Goal: Check status: Check status

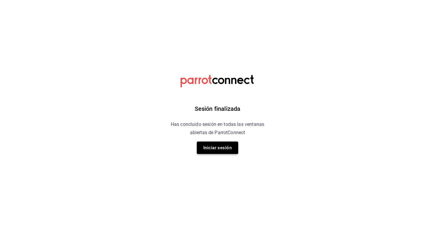
click at [228, 149] on button "Iniciar sesión" at bounding box center [217, 148] width 41 height 12
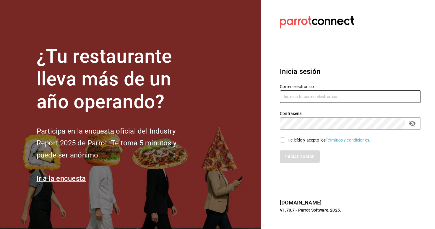
click at [326, 98] on input "text" at bounding box center [350, 96] width 141 height 12
type input "[EMAIL_ADDRESS][DOMAIN_NAME]"
click at [283, 141] on input "He leído y acepto los Términos y condiciones." at bounding box center [282, 139] width 5 height 5
checkbox input "true"
click at [293, 160] on button "Iniciar sesión" at bounding box center [300, 156] width 40 height 12
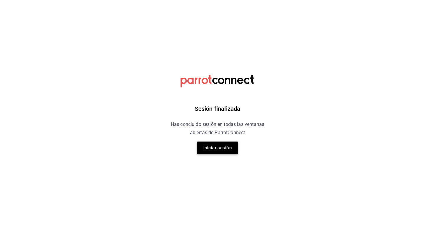
click at [222, 151] on button "Iniciar sesión" at bounding box center [217, 148] width 41 height 12
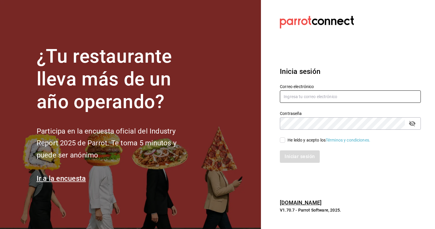
click at [307, 98] on input "text" at bounding box center [350, 96] width 141 height 12
type input "[EMAIL_ADDRESS][DOMAIN_NAME]"
click at [283, 139] on input "He leído y acepto los Términos y condiciones." at bounding box center [282, 139] width 5 height 5
checkbox input "true"
click at [295, 156] on button "Iniciar sesión" at bounding box center [300, 156] width 40 height 12
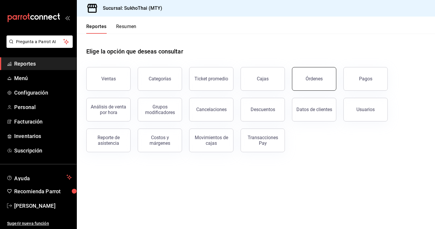
click at [313, 75] on button "Órdenes" at bounding box center [314, 79] width 44 height 24
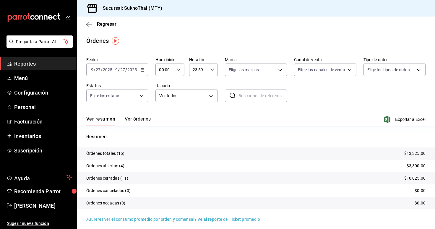
click at [150, 118] on button "Ver órdenes" at bounding box center [138, 121] width 26 height 10
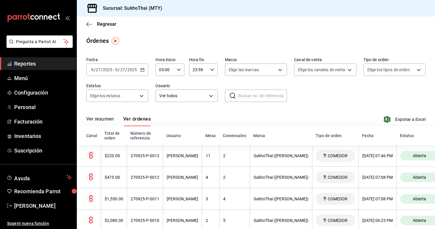
click at [100, 119] on button "Ver resumen" at bounding box center [99, 121] width 27 height 10
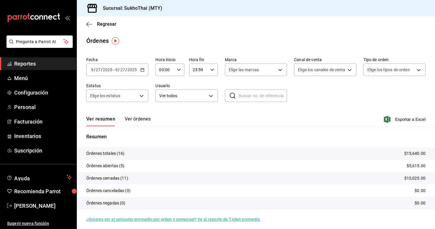
click at [141, 120] on button "Ver órdenes" at bounding box center [138, 121] width 26 height 10
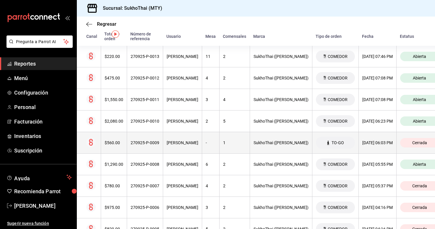
scroll to position [3, 0]
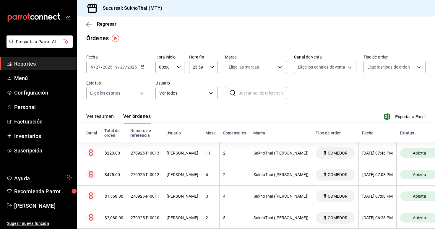
click at [96, 117] on button "Ver resumen" at bounding box center [99, 118] width 27 height 10
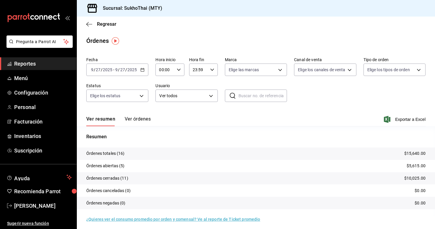
click at [139, 120] on button "Ver órdenes" at bounding box center [138, 121] width 26 height 10
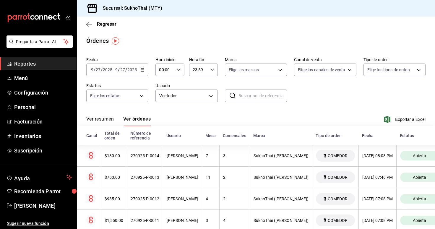
click at [110, 118] on button "Ver resumen" at bounding box center [99, 121] width 27 height 10
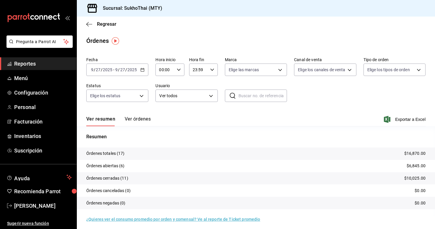
click at [140, 117] on button "Ver órdenes" at bounding box center [138, 121] width 26 height 10
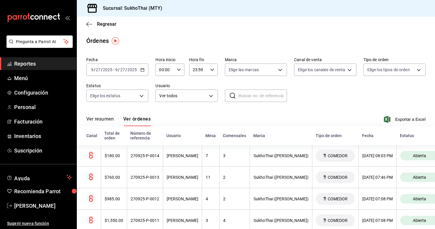
click at [99, 117] on button "Ver resumen" at bounding box center [99, 121] width 27 height 10
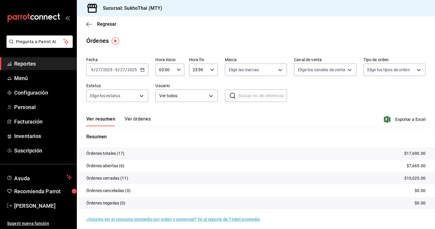
click at [130, 117] on button "Ver órdenes" at bounding box center [138, 121] width 26 height 10
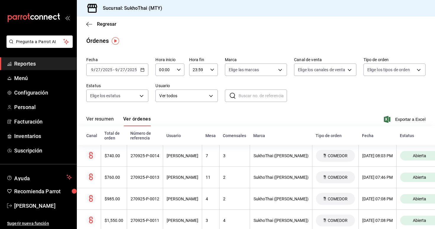
click at [111, 119] on button "Ver resumen" at bounding box center [99, 121] width 27 height 10
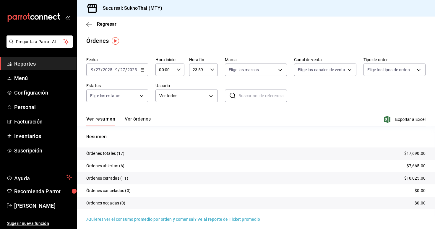
click at [128, 116] on div "Ver resumen Ver órdenes Exportar a Excel" at bounding box center [255, 117] width 339 height 17
click at [135, 122] on button "Ver órdenes" at bounding box center [138, 121] width 26 height 10
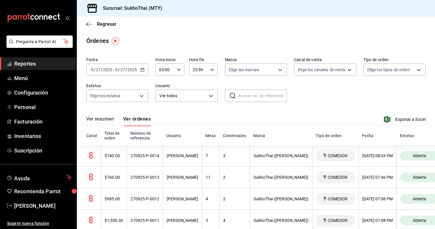
click at [97, 118] on button "Ver resumen" at bounding box center [99, 121] width 27 height 10
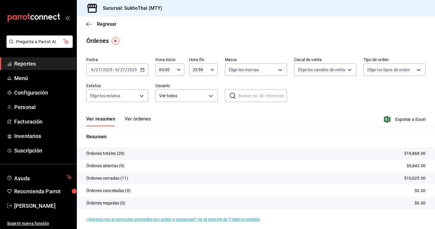
click at [127, 119] on button "Ver órdenes" at bounding box center [138, 121] width 26 height 10
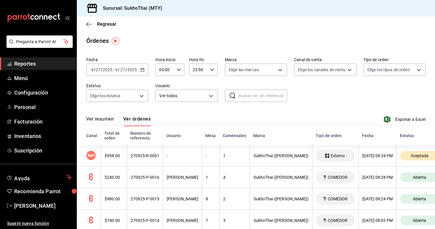
click at [105, 121] on button "Ver resumen" at bounding box center [99, 121] width 27 height 10
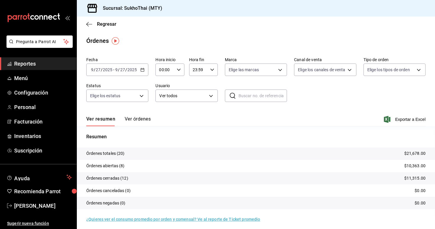
click at [135, 122] on button "Ver órdenes" at bounding box center [138, 121] width 26 height 10
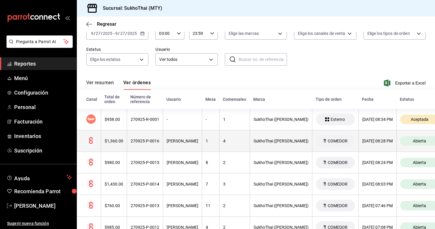
scroll to position [37, 0]
click at [166, 188] on th "Guadalupe Rangel" at bounding box center [182, 184] width 39 height 22
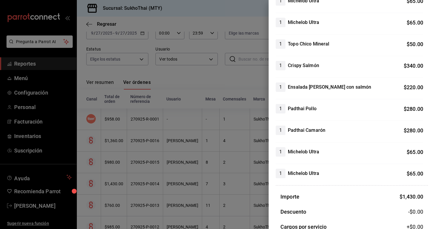
scroll to position [103, 0]
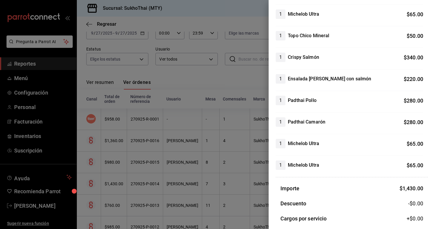
click at [226, 74] on div at bounding box center [217, 114] width 435 height 229
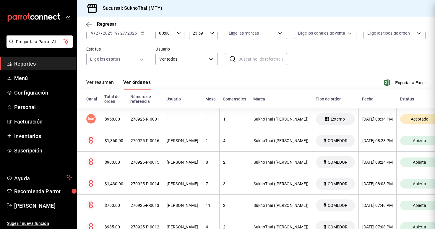
scroll to position [0, 0]
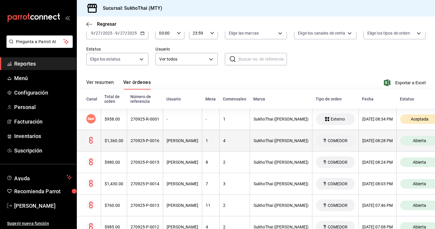
click at [126, 145] on th "$1,360.00" at bounding box center [114, 141] width 26 height 22
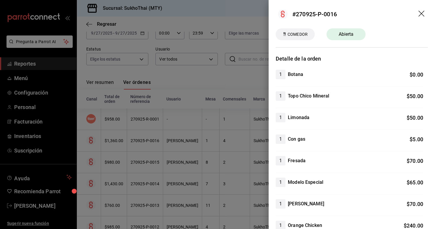
click at [385, 155] on div "1 Botana $ 0.00 1 Topo Chico Mineral $ 50.00 1 Limonada $ 50.00 1 Con gas $ 5.0…" at bounding box center [352, 193] width 152 height 247
click at [418, 11] on icon "drag" at bounding box center [421, 14] width 7 height 7
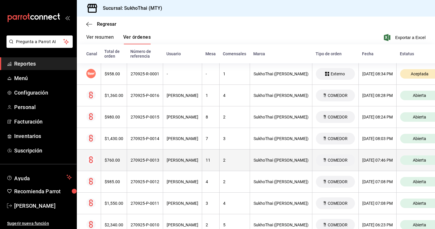
scroll to position [82, 0]
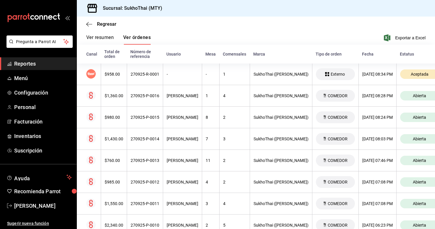
click at [103, 39] on button "Ver resumen" at bounding box center [99, 40] width 27 height 10
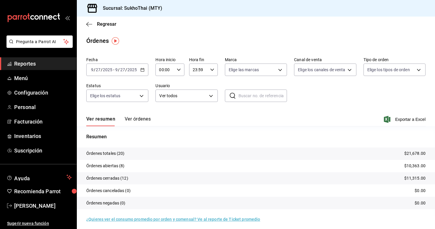
click at [136, 119] on button "Ver órdenes" at bounding box center [138, 121] width 26 height 10
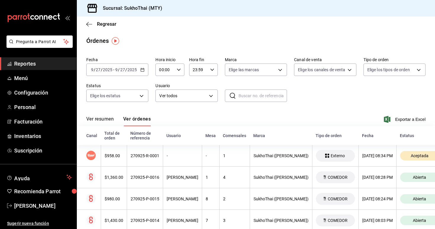
click at [104, 118] on button "Ver resumen" at bounding box center [99, 121] width 27 height 10
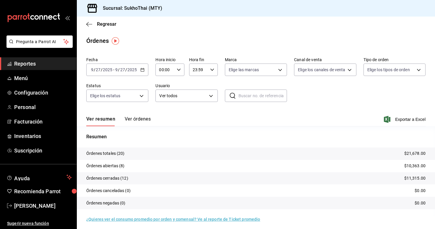
click at [138, 122] on button "Ver órdenes" at bounding box center [138, 121] width 26 height 10
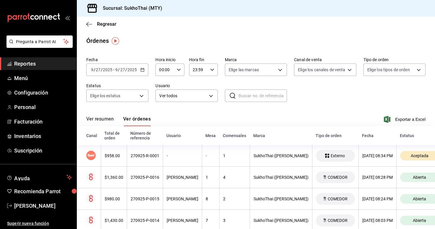
click at [102, 119] on button "Ver resumen" at bounding box center [99, 121] width 27 height 10
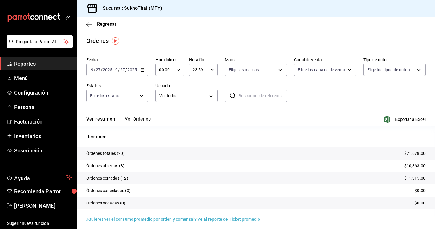
click at [143, 121] on button "Ver órdenes" at bounding box center [138, 121] width 26 height 10
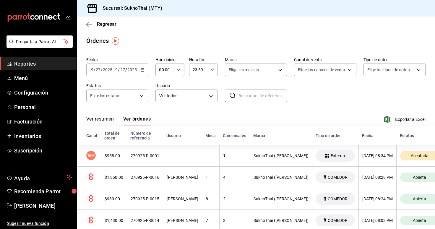
click at [98, 123] on button "Ver resumen" at bounding box center [99, 121] width 27 height 10
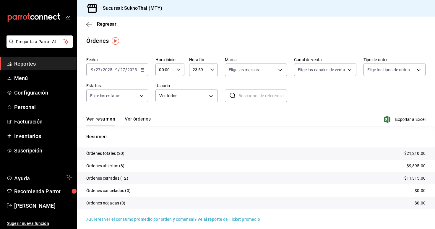
click at [139, 121] on button "Ver órdenes" at bounding box center [138, 121] width 26 height 10
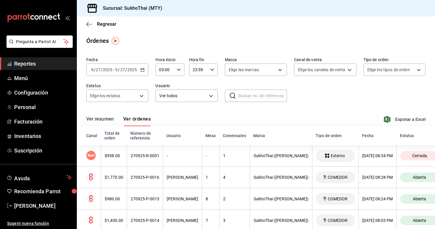
click at [113, 121] on button "Ver resumen" at bounding box center [99, 121] width 27 height 10
